Goal: Find specific page/section: Find specific page/section

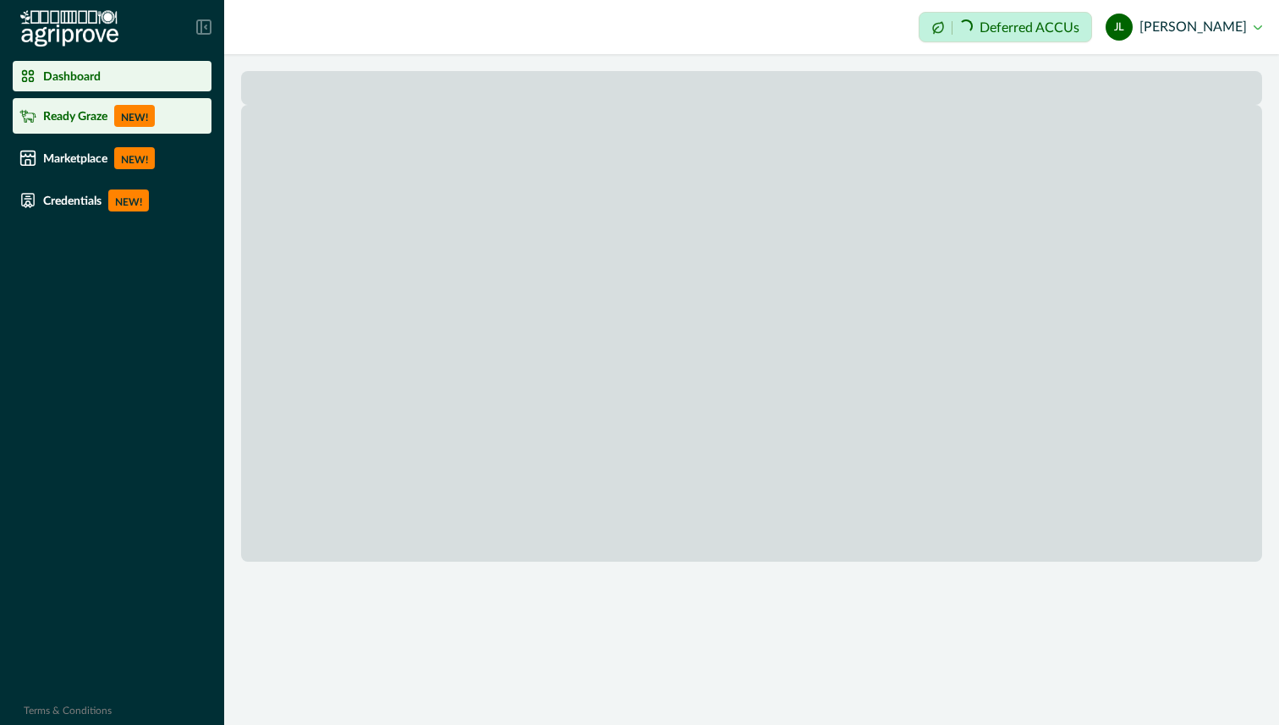
click at [160, 124] on div "Ready Graze NEW!" at bounding box center [111, 116] width 185 height 22
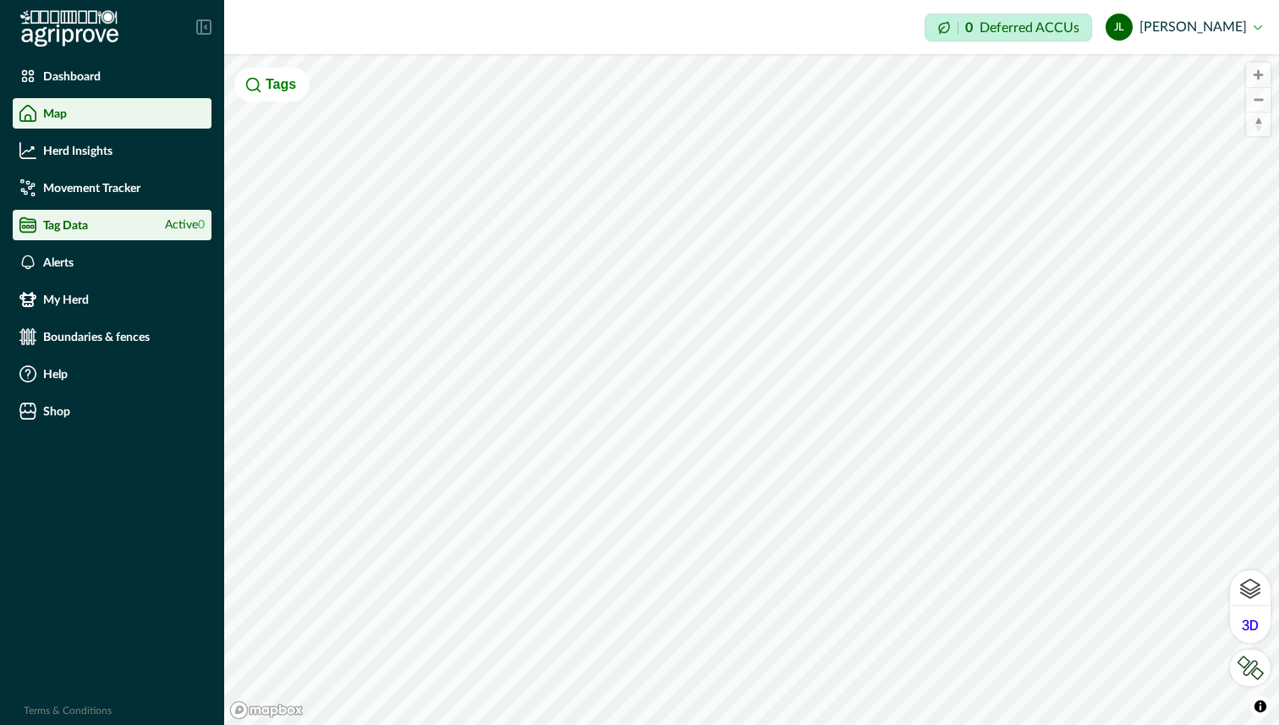
click at [165, 232] on span "Active 0" at bounding box center [185, 226] width 40 height 18
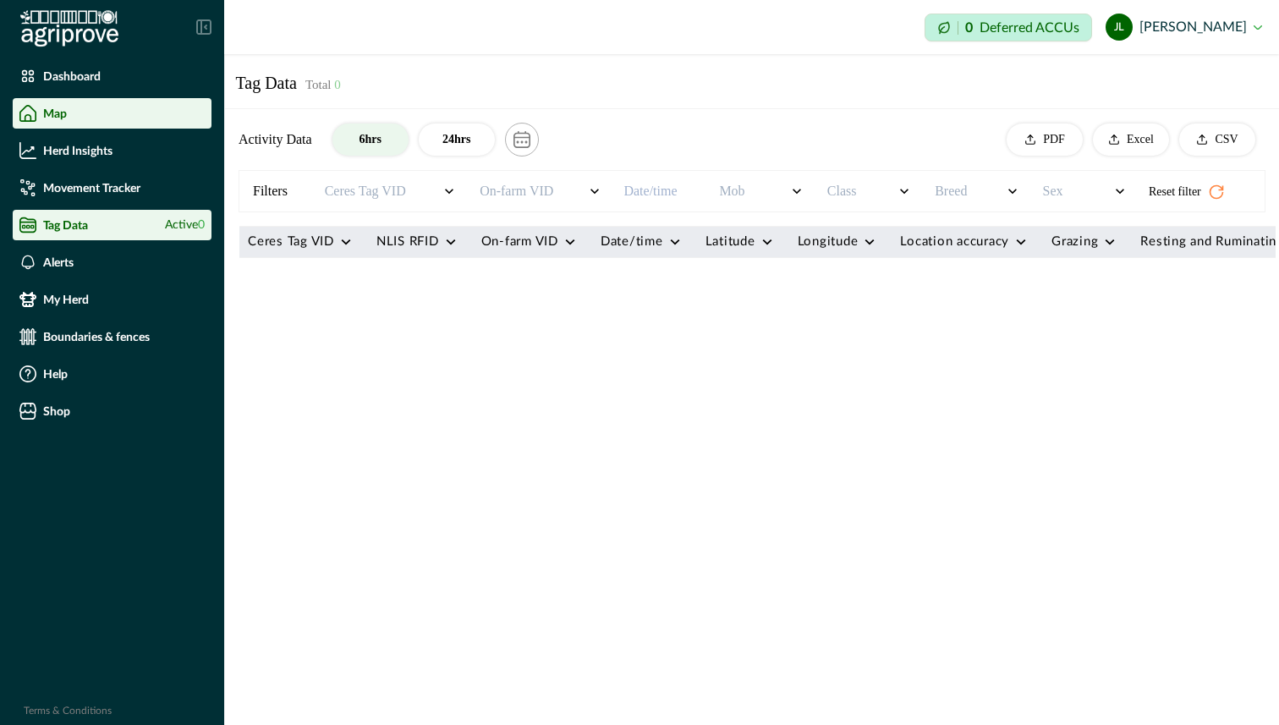
click at [107, 107] on div "Map" at bounding box center [111, 113] width 185 height 17
